Goal: Task Accomplishment & Management: Manage account settings

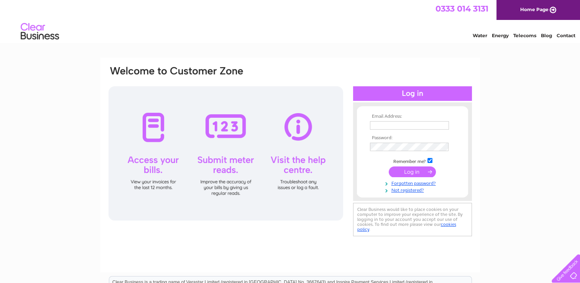
type input "cfmatthewsandsonfarm@hotmail.com"
click at [411, 169] on input "submit" at bounding box center [411, 171] width 47 height 11
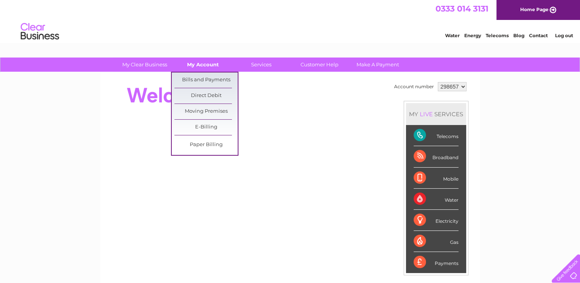
click at [204, 62] on link "My Account" at bounding box center [202, 64] width 63 height 14
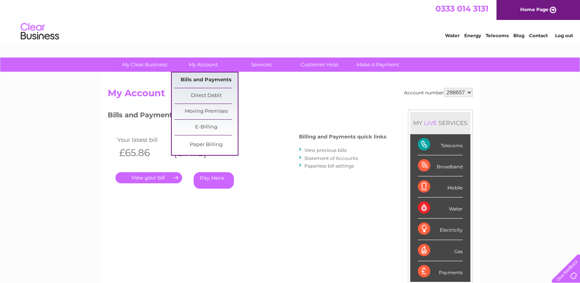
click at [203, 77] on link "Bills and Payments" at bounding box center [205, 79] width 63 height 15
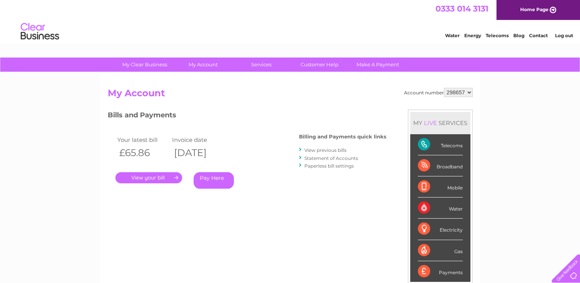
click at [150, 174] on link "." at bounding box center [148, 177] width 67 height 11
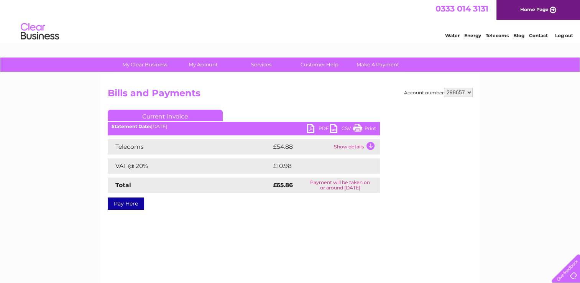
click at [532, 125] on div "My Clear Business Login Details My Details My Preferences Link Account My Accou…" at bounding box center [290, 237] width 580 height 360
